Goal: Find specific page/section

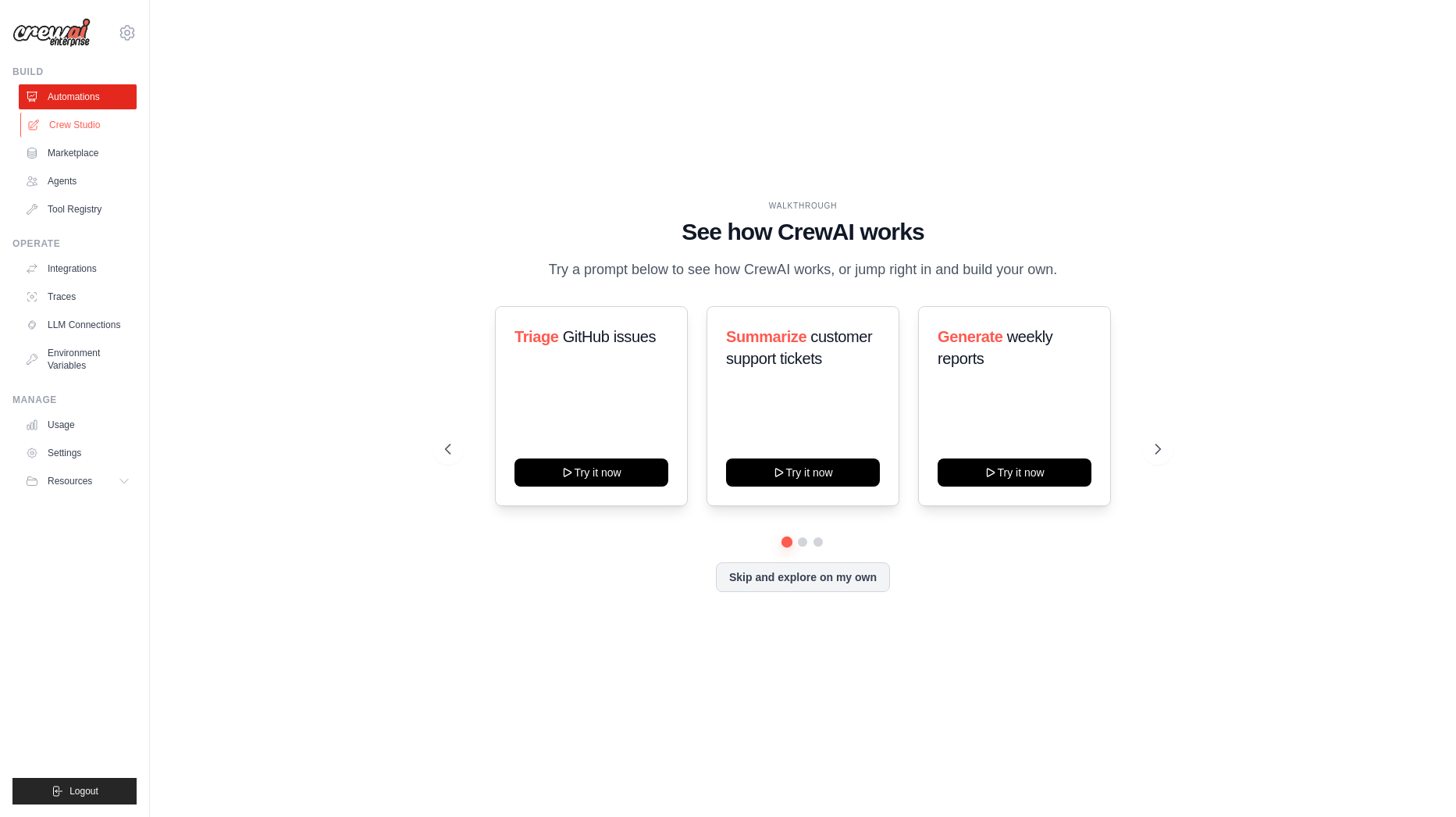
click at [69, 124] on link "Crew Studio" at bounding box center [80, 125] width 118 height 25
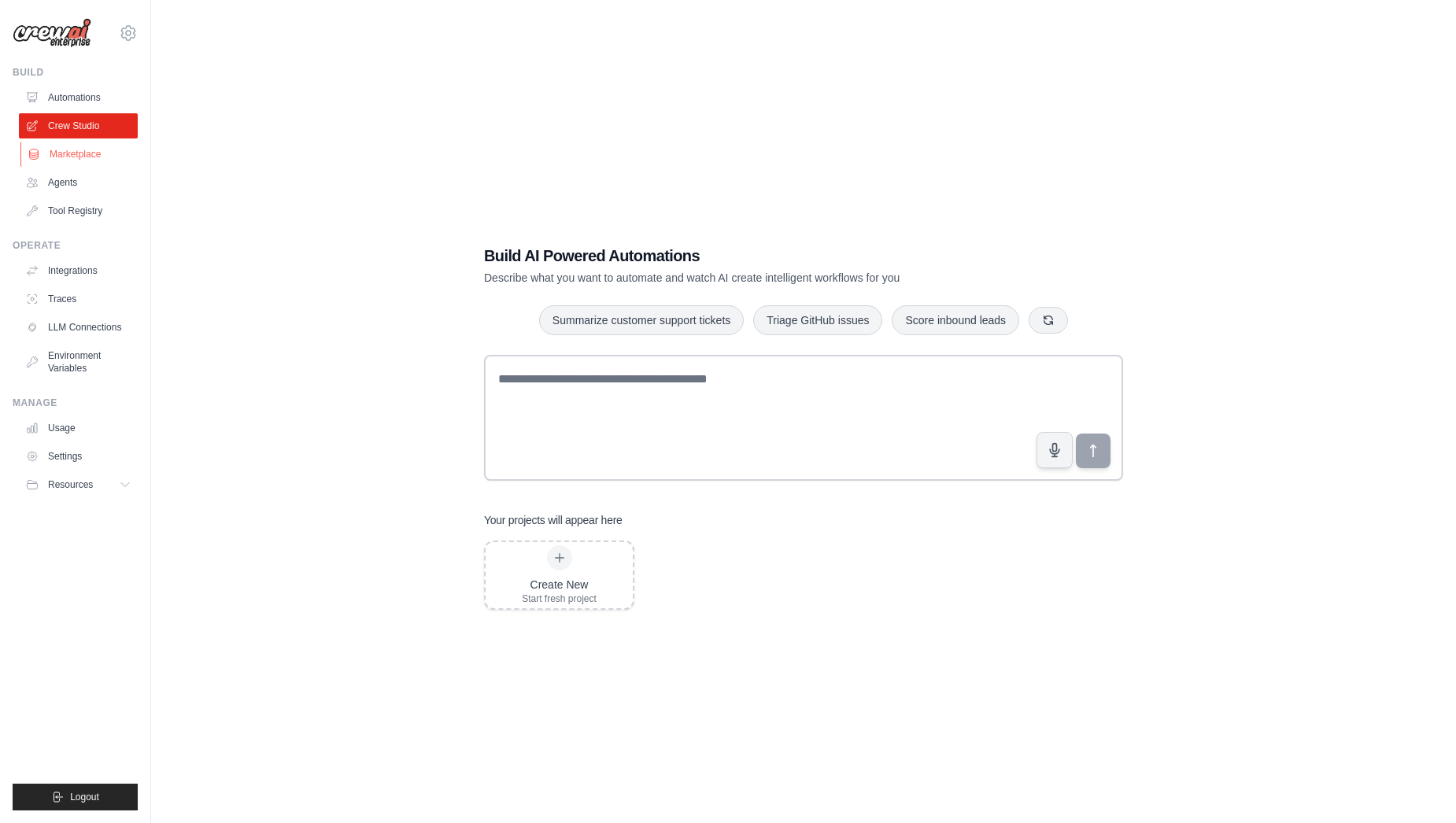
click at [67, 155] on link "Marketplace" at bounding box center [80, 154] width 119 height 25
